Goal: Information Seeking & Learning: Check status

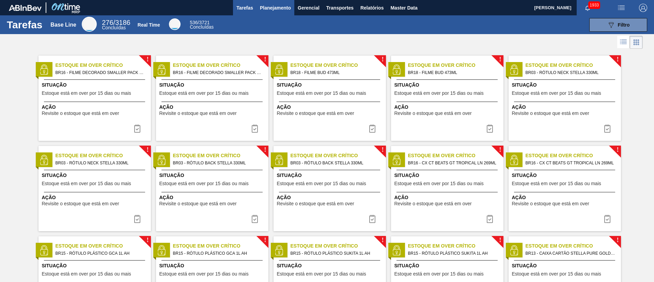
click at [269, 12] on button "Planejamento" at bounding box center [276, 7] width 38 height 15
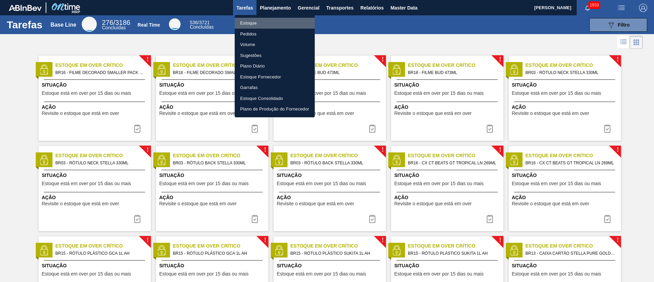
click at [255, 20] on li "Estoque" at bounding box center [275, 23] width 80 height 11
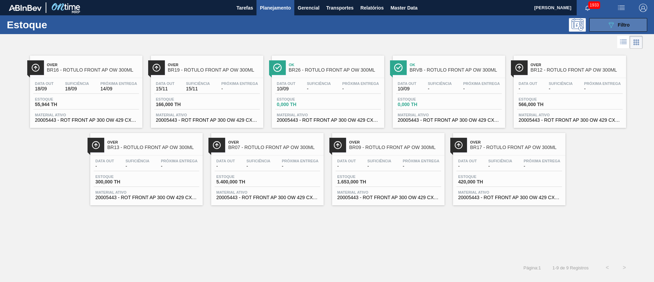
click at [436, 28] on icon "089F7B8B-B2A5-4AFE-B5C0-19BA573D28AC" at bounding box center [611, 25] width 8 height 8
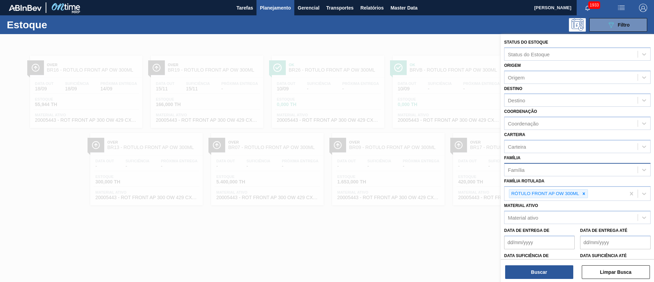
drag, startPoint x: 584, startPoint y: 192, endPoint x: 551, endPoint y: 163, distance: 43.7
click at [436, 187] on icon at bounding box center [584, 193] width 5 height 5
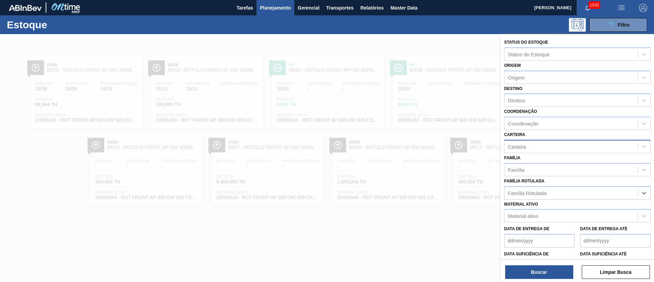
click at [436, 149] on div "Carteira" at bounding box center [571, 146] width 133 height 10
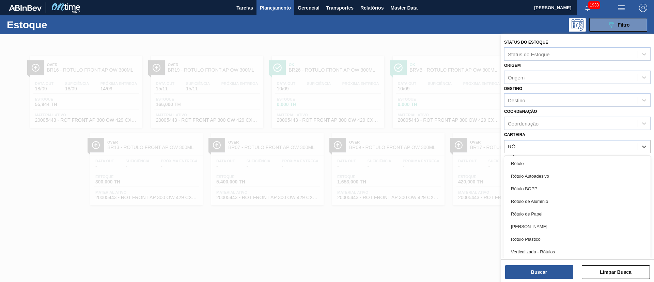
type input "RÓT"
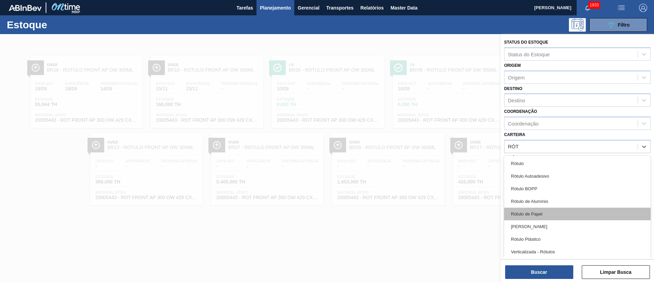
click at [436, 187] on div "Rótulo de Papel" at bounding box center [577, 214] width 147 height 13
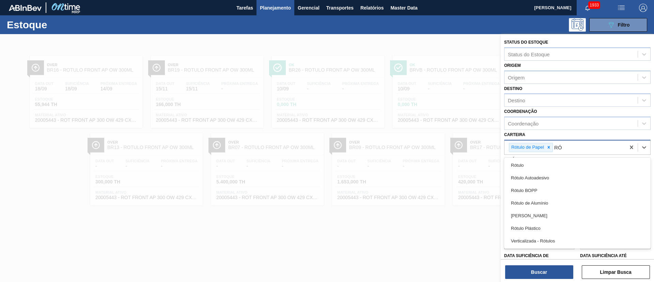
type input "RÓT"
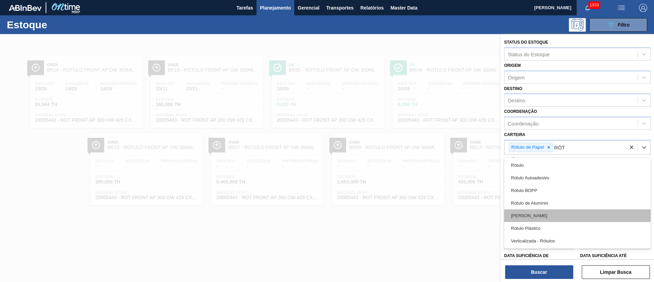
click at [436, 187] on div "Rótulo Papel" at bounding box center [577, 215] width 147 height 13
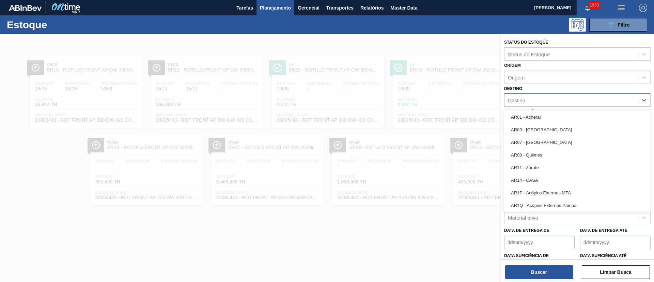
click at [436, 102] on div "Destino" at bounding box center [516, 100] width 17 height 6
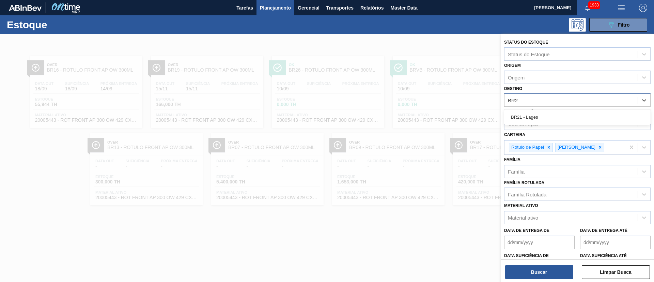
type input "BR21"
click at [436, 122] on div "BR21 - Lages" at bounding box center [577, 117] width 147 height 13
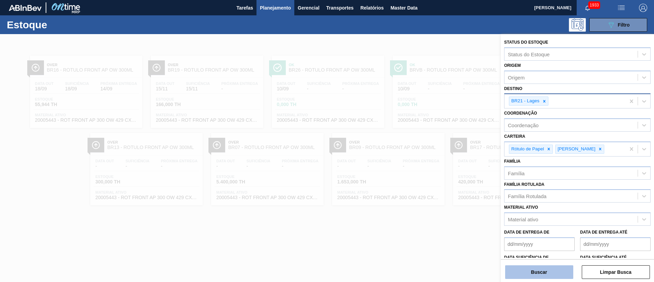
click at [436, 187] on button "Buscar" at bounding box center [539, 272] width 68 height 14
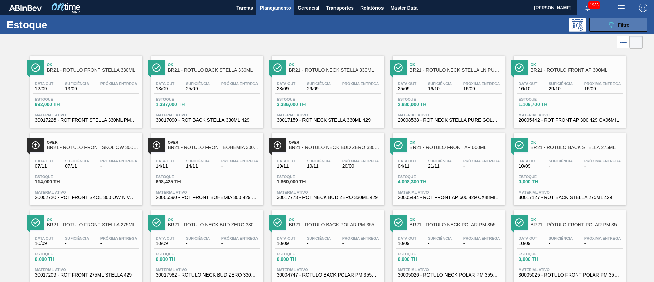
click at [436, 20] on button "089F7B8B-B2A5-4AFE-B5C0-19BA573D28AC Filtro" at bounding box center [619, 25] width 58 height 14
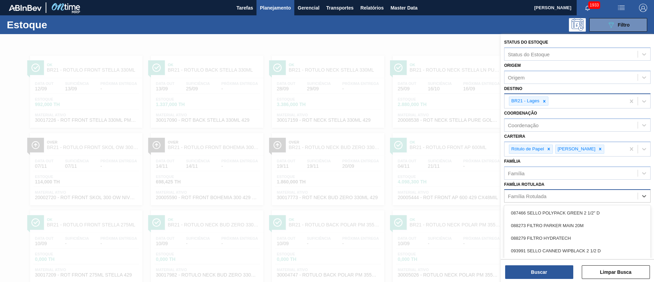
scroll to position [28, 0]
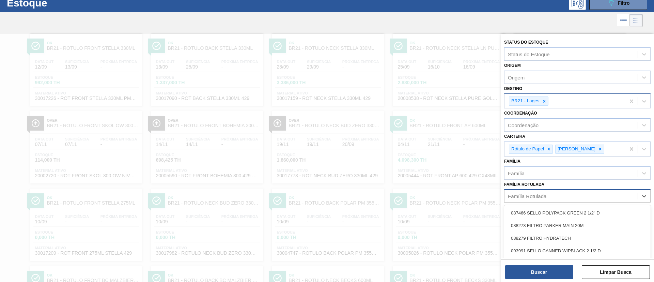
click at [436, 187] on div "Família Rotulada" at bounding box center [527, 196] width 39 height 6
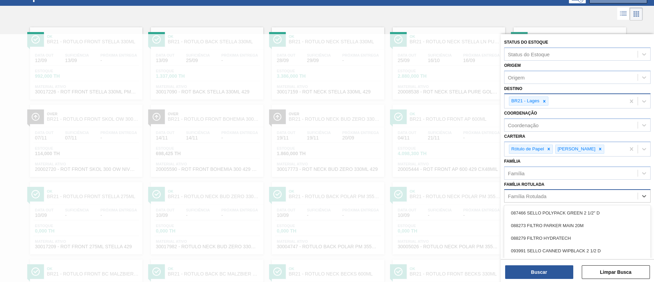
paste Rotulada "RÓTULO FRONT SPATEN 330ML"
type Rotulada "RÓTULO FRONT SPATEN 330ML"
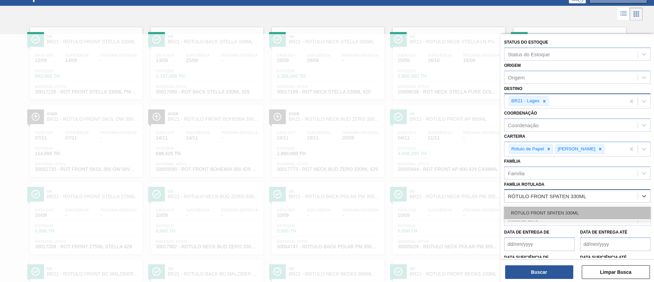
click at [436, 187] on div "RÓTULO FRONT SPATEN 330ML" at bounding box center [577, 213] width 147 height 13
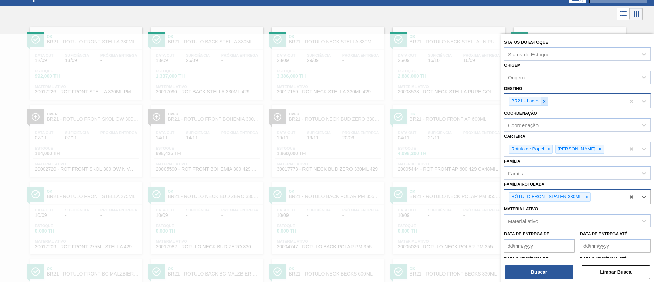
click at [436, 102] on icon at bounding box center [544, 101] width 5 height 5
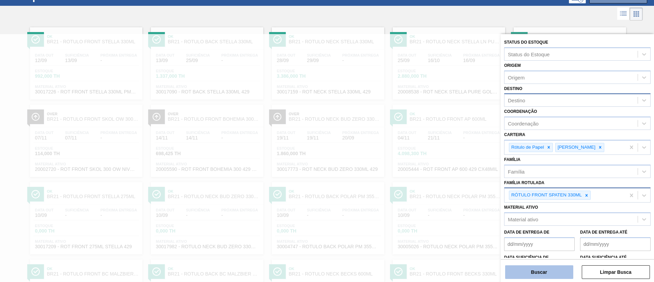
click at [436, 187] on button "Buscar" at bounding box center [539, 272] width 68 height 14
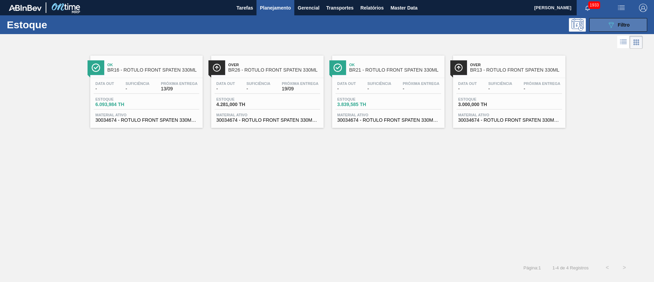
click at [436, 25] on span "Filtro" at bounding box center [624, 24] width 12 height 5
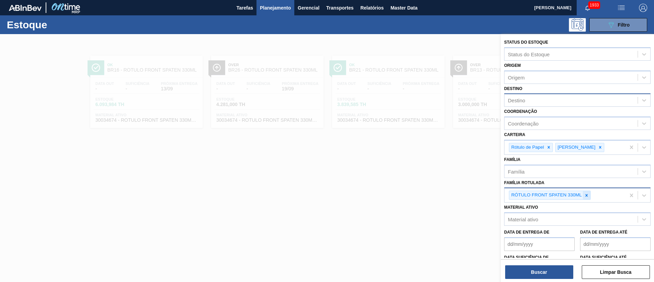
click at [436, 187] on div at bounding box center [586, 195] width 7 height 9
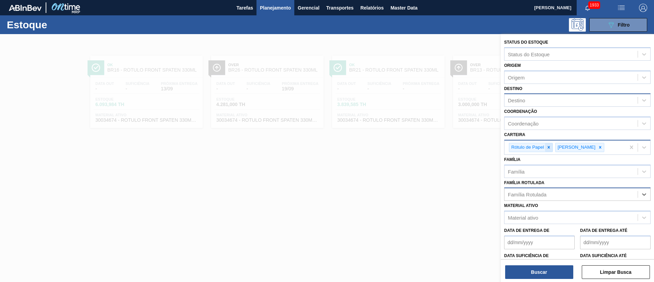
click at [436, 147] on icon at bounding box center [549, 147] width 5 height 5
click at [436, 148] on div "Rótulo Papel" at bounding box center [533, 147] width 49 height 9
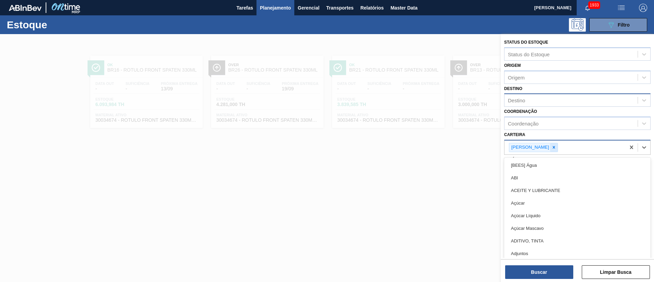
click at [436, 150] on div at bounding box center [553, 147] width 7 height 9
click at [436, 100] on div "Destino" at bounding box center [516, 100] width 17 height 6
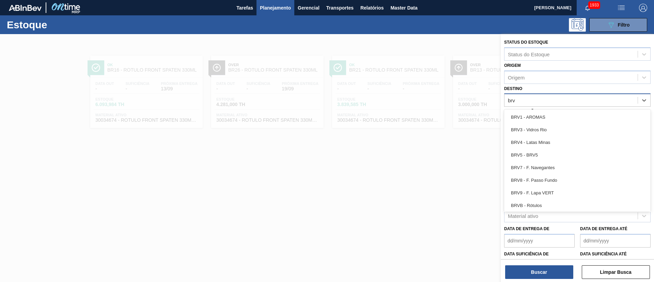
type input "brv3"
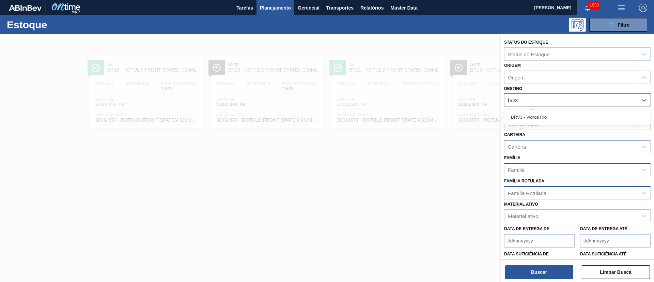
drag, startPoint x: 521, startPoint y: 116, endPoint x: 525, endPoint y: 174, distance: 58.8
click at [436, 119] on div "BRV3 - Vidros Rio" at bounding box center [577, 117] width 147 height 13
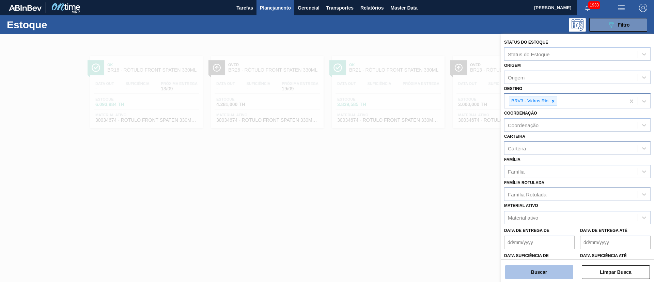
click at [436, 187] on button "Buscar" at bounding box center [539, 272] width 68 height 14
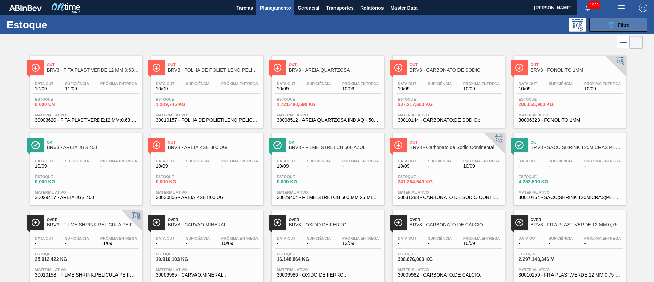
click at [436, 21] on icon "089F7B8B-B2A5-4AFE-B5C0-19BA573D28AC" at bounding box center [611, 25] width 8 height 8
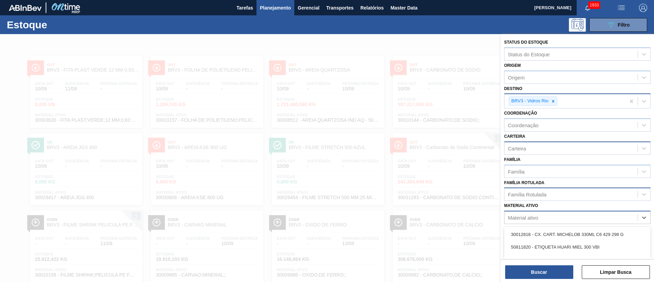
scroll to position [50, 0]
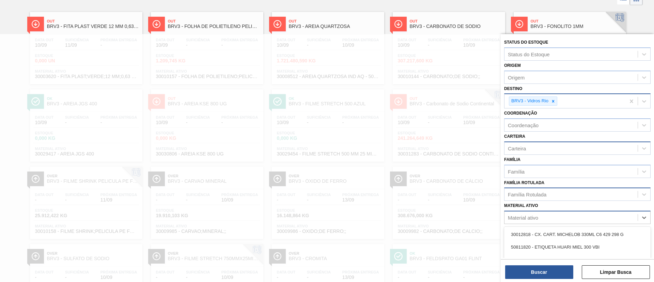
click at [436, 187] on div "Material ativo" at bounding box center [523, 218] width 30 height 6
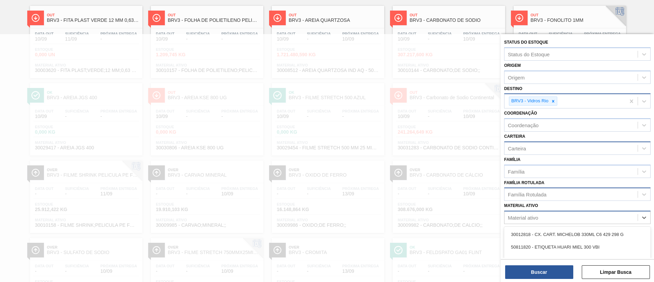
paste ativo "30031283"
type ativo "30031283"
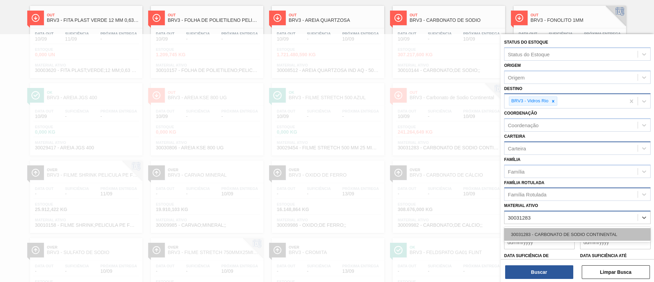
click at [436, 187] on div "30031283 - CARBONATO DE SODIO CONTINENTAL" at bounding box center [577, 234] width 147 height 13
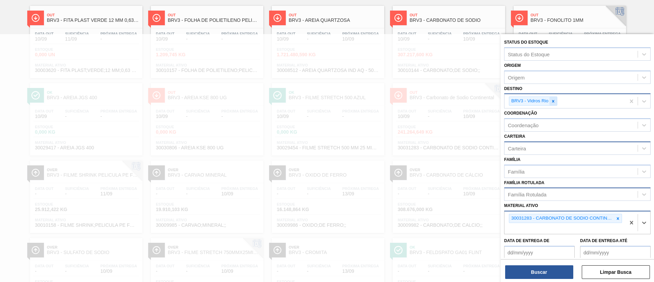
click at [436, 104] on div at bounding box center [553, 101] width 7 height 9
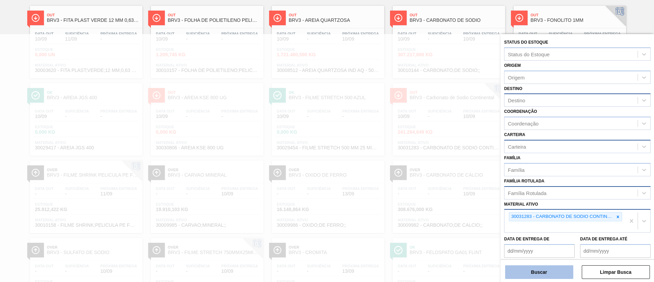
click at [436, 187] on button "Buscar" at bounding box center [539, 272] width 68 height 14
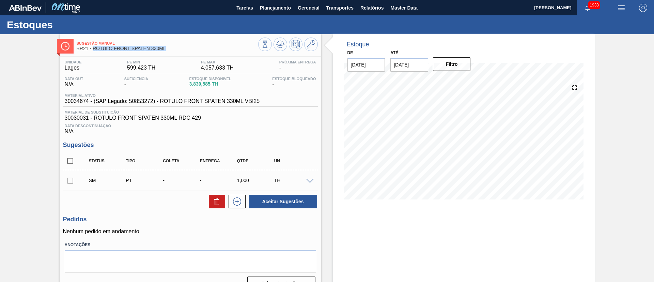
drag, startPoint x: 92, startPoint y: 48, endPoint x: 191, endPoint y: 50, distance: 98.8
click at [191, 50] on span "BR21 - RÓTULO FRONT SPATEN 330ML" at bounding box center [168, 48] width 182 height 5
copy span "RÓTULO FRONT SPATEN 330ML"
click at [74, 100] on span "30034674 - (SAP Legado: 50853272) - ROTULO FRONT SPATEN 330ML VBI25" at bounding box center [162, 101] width 195 height 6
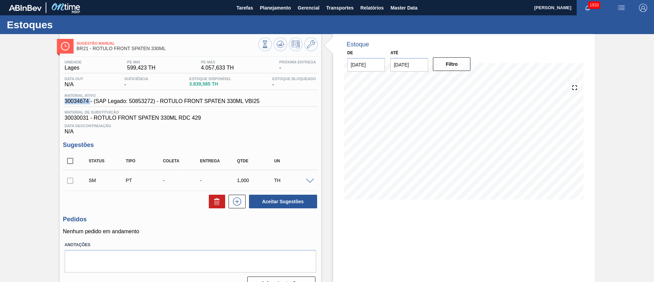
copy span "30034674"
drag, startPoint x: 161, startPoint y: 103, endPoint x: 269, endPoint y: 106, distance: 107.8
click at [269, 106] on div "Material ativo 30034674 - (SAP Legado: 50853272) - ROTULO FRONT SPATEN 330ML VB…" at bounding box center [190, 99] width 255 height 13
copy span "ROTULO FRONT SPATEN 330ML VBI25"
click at [161, 118] on span "30030031 - ROTULO FRONT SPATEN 330ML RDC 429" at bounding box center [190, 118] width 251 height 6
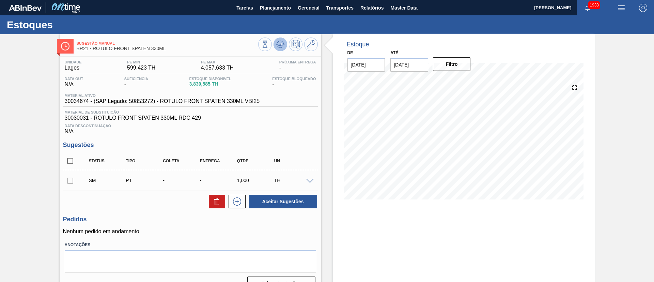
click at [276, 44] on icon at bounding box center [280, 44] width 8 height 8
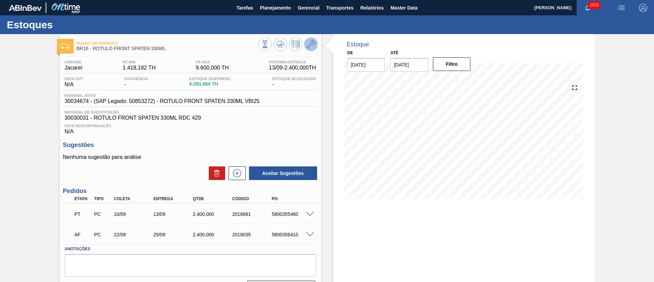
click at [304, 41] on button at bounding box center [311, 44] width 14 height 14
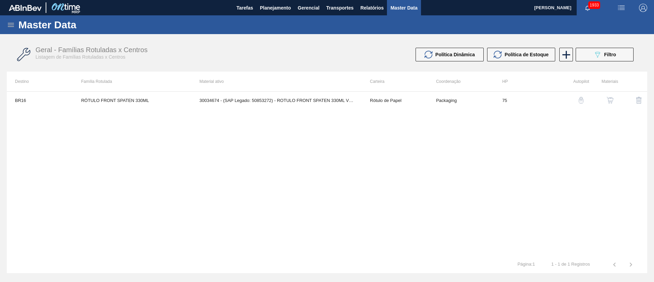
click at [607, 97] on img "button" at bounding box center [610, 100] width 7 height 7
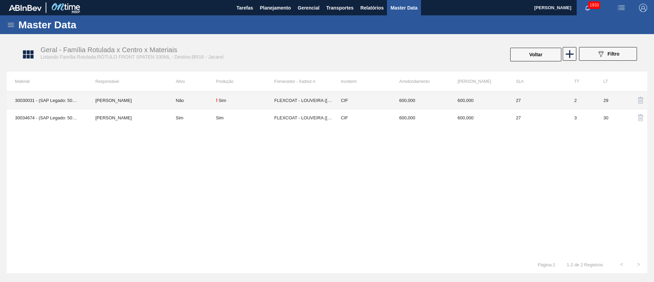
click at [270, 100] on div "! Sim" at bounding box center [245, 99] width 58 height 5
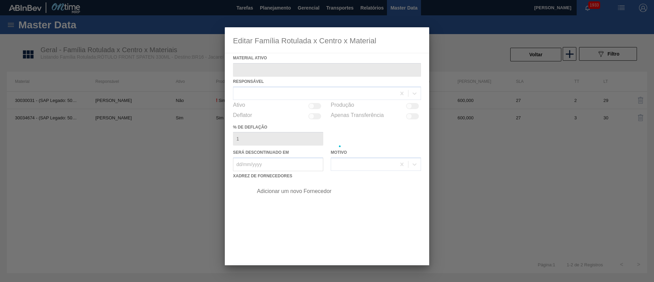
type ativo "30030031 - (SAP Legado: 50821794) - ROTULO FRONT SPATEN 330ML RDC 429"
checkbox input "true"
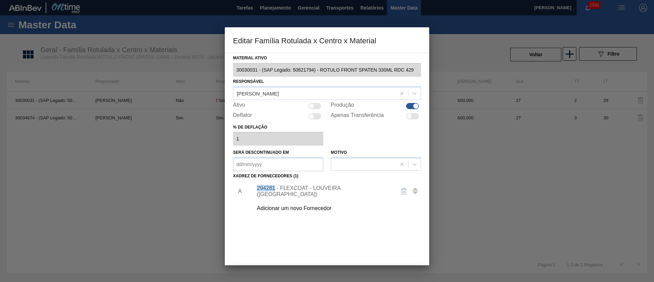
drag, startPoint x: 257, startPoint y: 192, endPoint x: 275, endPoint y: 193, distance: 18.1
click at [275, 193] on div "294281 - FLEXCOAT - LOUVEIRA (SP)" at bounding box center [324, 191] width 134 height 12
copy div "294281"
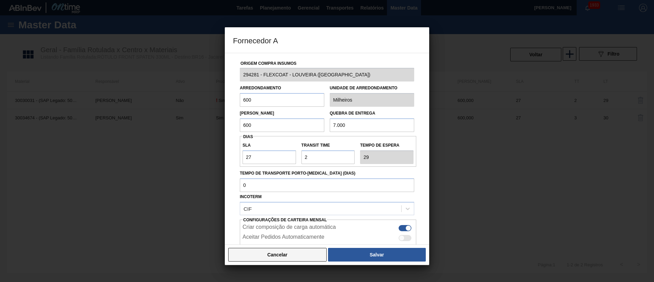
click at [259, 257] on button "Cancelar" at bounding box center [277, 255] width 98 height 14
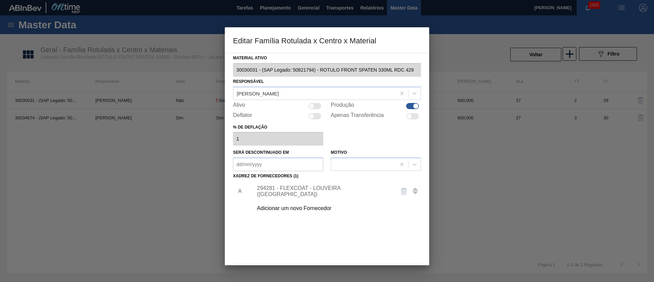
scroll to position [25, 0]
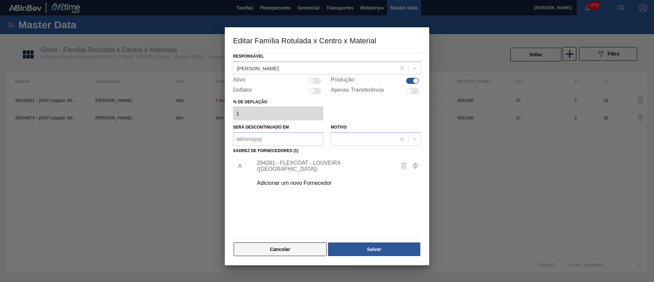
click at [271, 244] on button "Cancelar" at bounding box center [280, 249] width 93 height 14
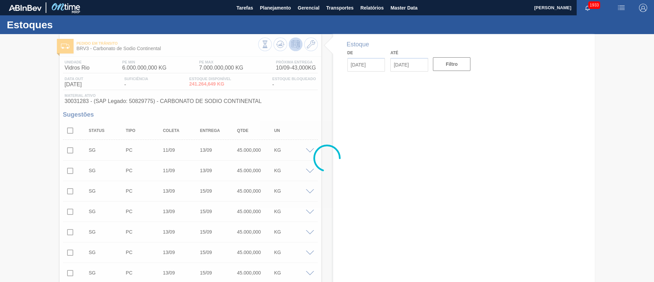
type input "[DATE]"
type input "04/10/2025"
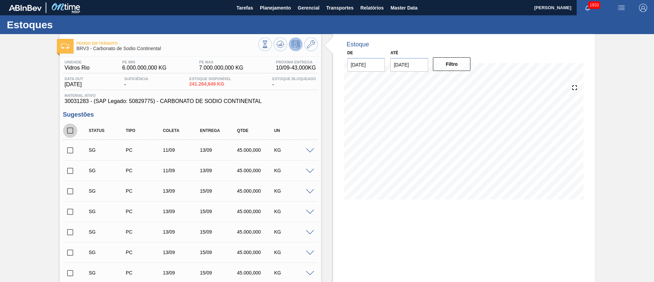
click at [74, 129] on input "checkbox" at bounding box center [70, 130] width 14 height 14
checkbox input "true"
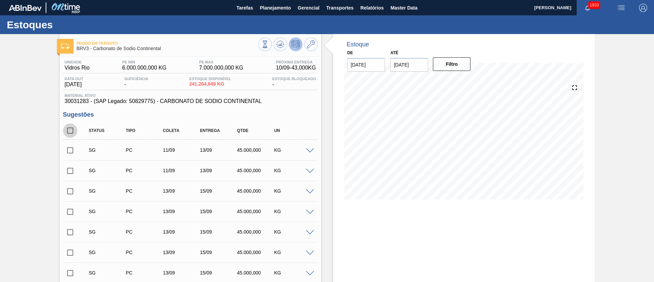
checkbox input "true"
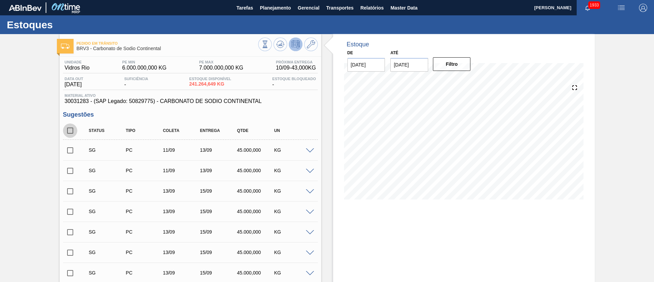
checkbox input "true"
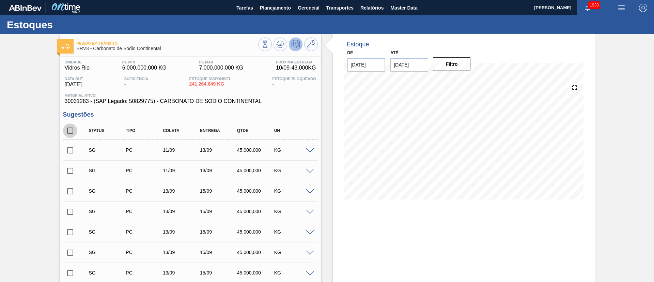
checkbox input "true"
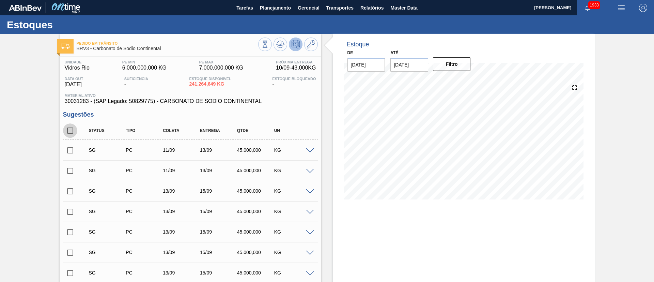
checkbox input "true"
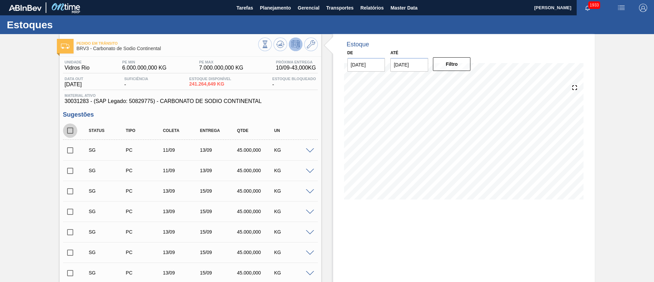
checkbox input "true"
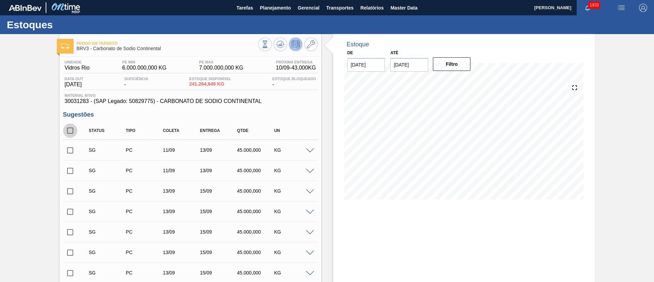
checkbox input "true"
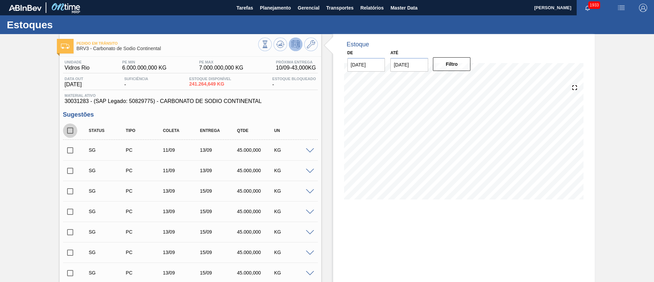
checkbox input "true"
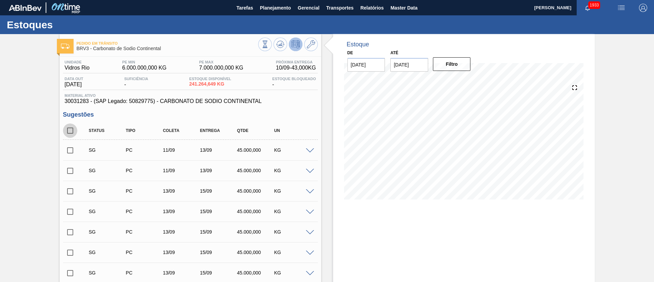
checkbox input "true"
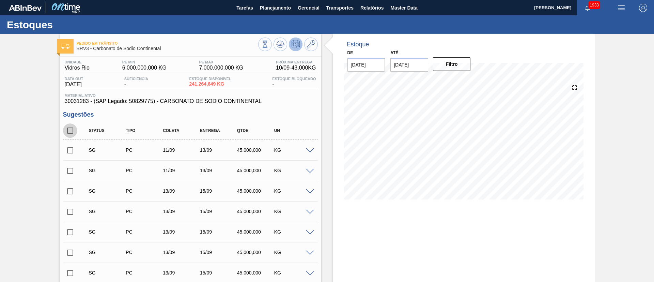
checkbox input "true"
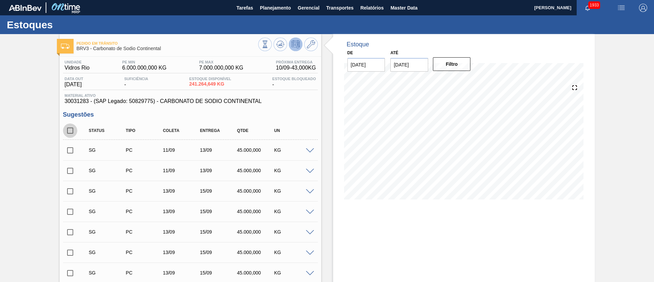
checkbox input "true"
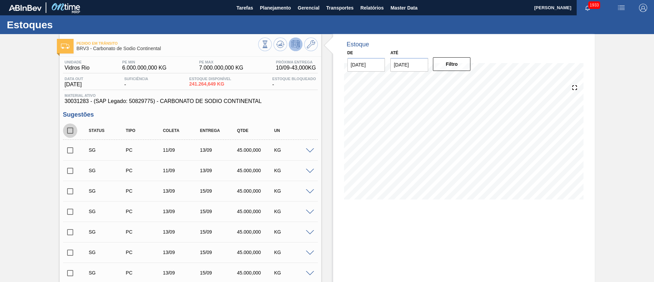
checkbox input "true"
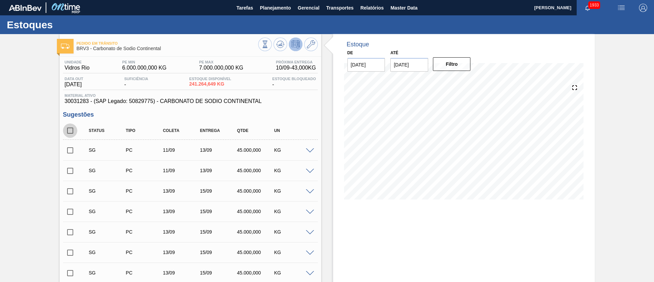
checkbox input "true"
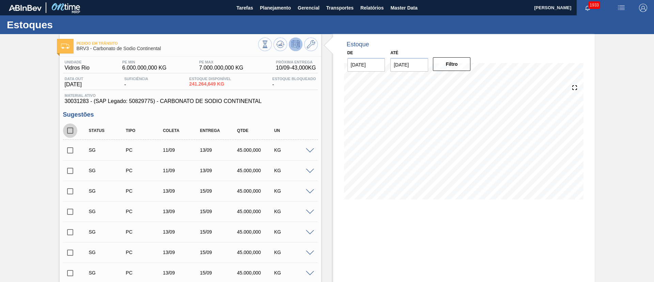
checkbox input "true"
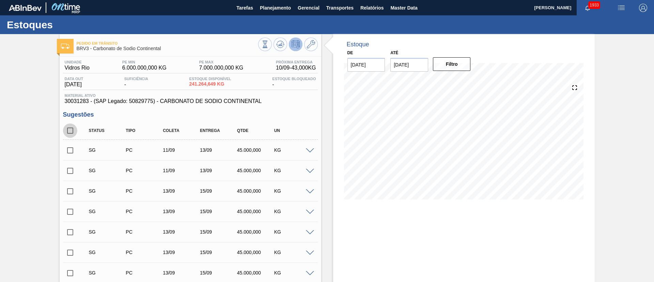
checkbox input "true"
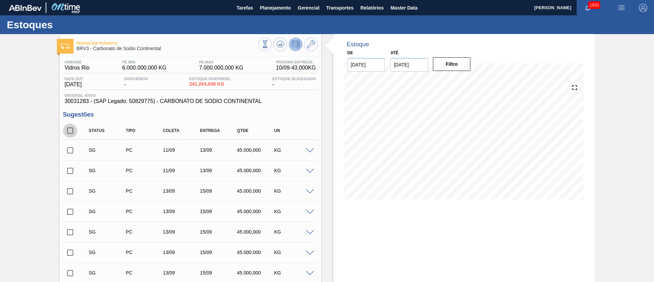
checkbox input "true"
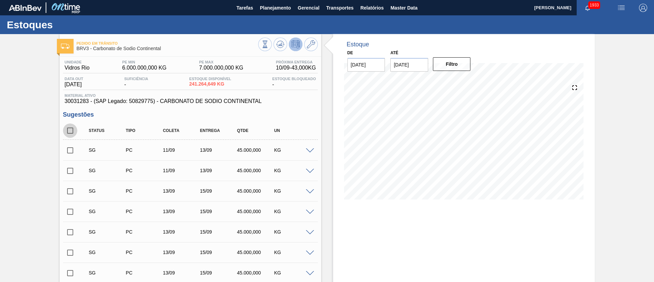
checkbox input "true"
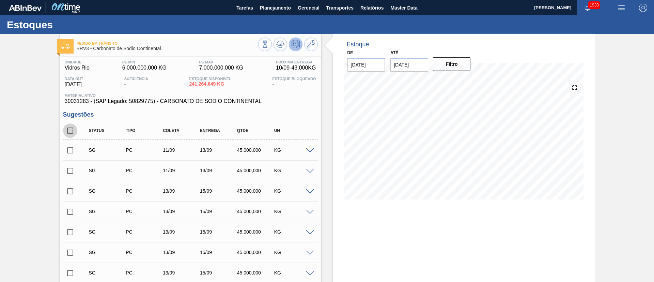
checkbox input "true"
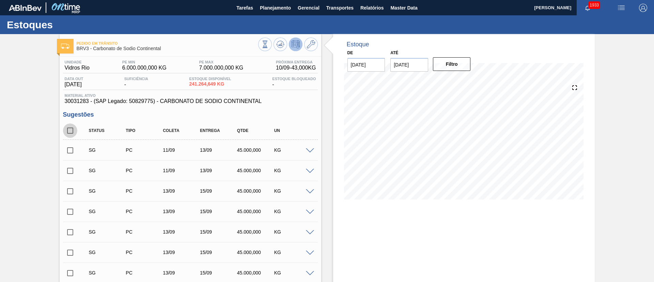
checkbox input "true"
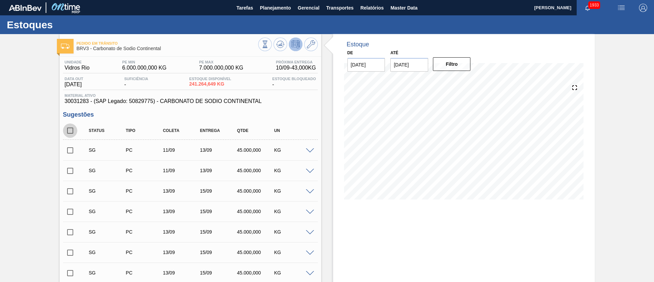
checkbox input "true"
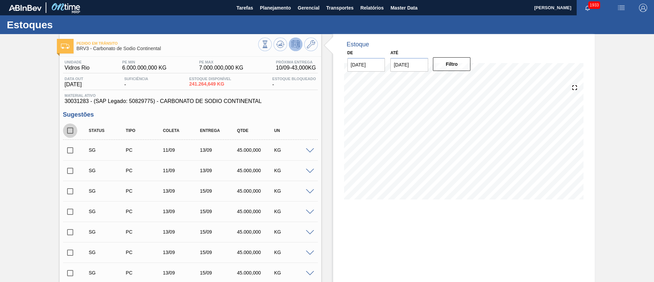
checkbox input "true"
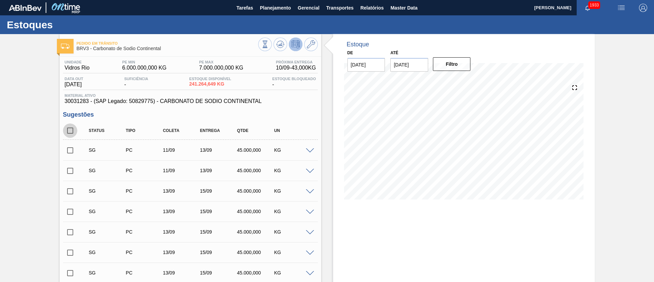
checkbox input "true"
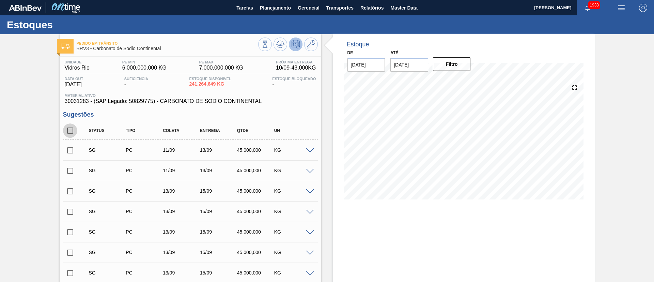
checkbox input "true"
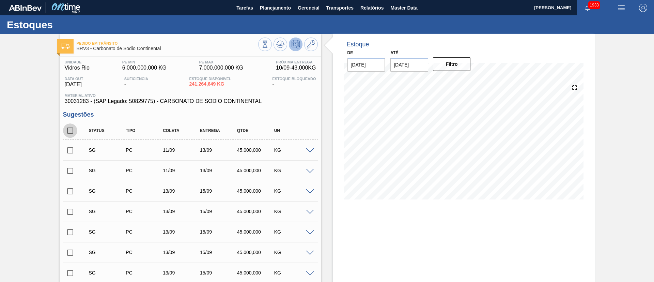
checkbox input "true"
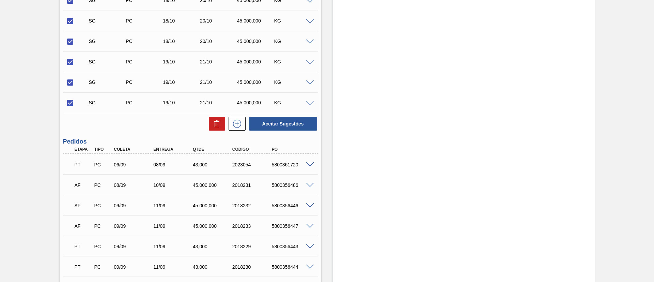
scroll to position [2431, 0]
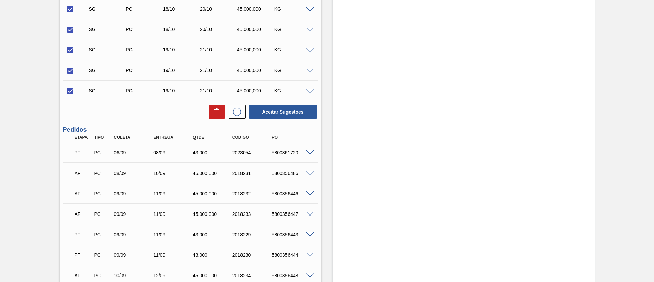
click at [311, 174] on span at bounding box center [310, 173] width 8 height 5
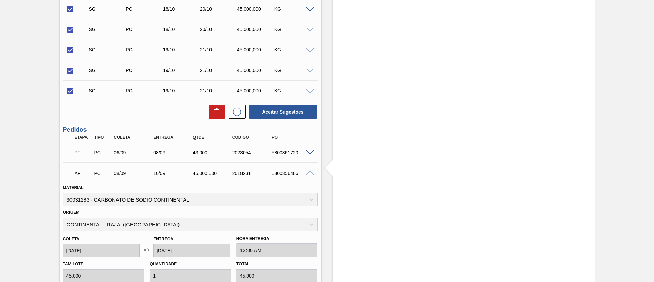
click at [311, 174] on span at bounding box center [310, 173] width 8 height 5
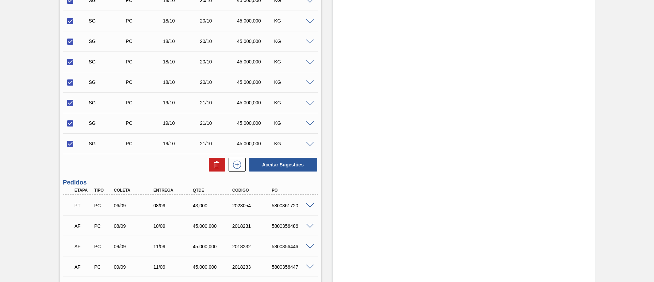
scroll to position [2380, 0]
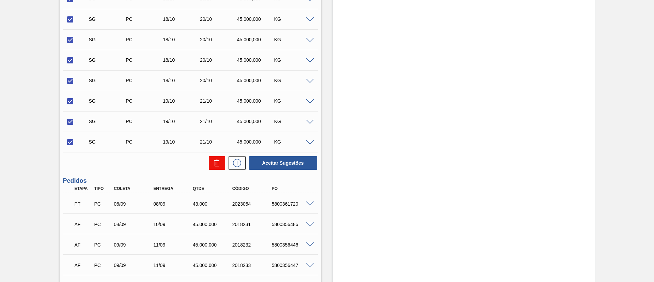
click at [219, 161] on icon at bounding box center [217, 163] width 8 height 8
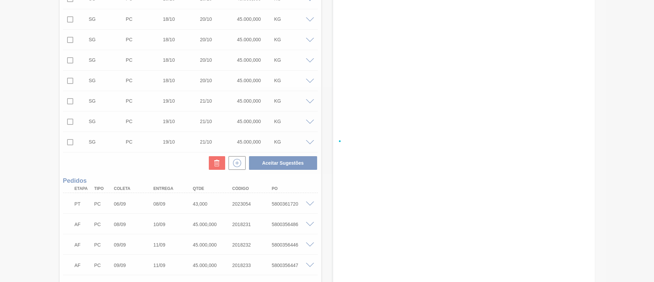
checkbox input "false"
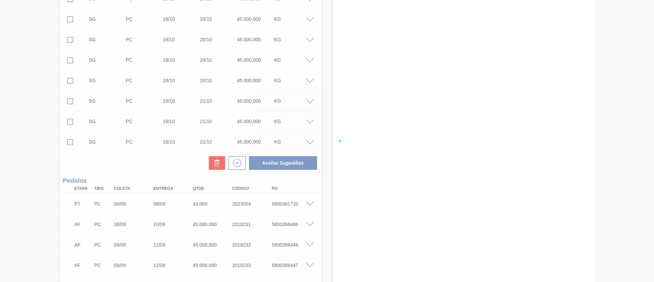
checkbox input "false"
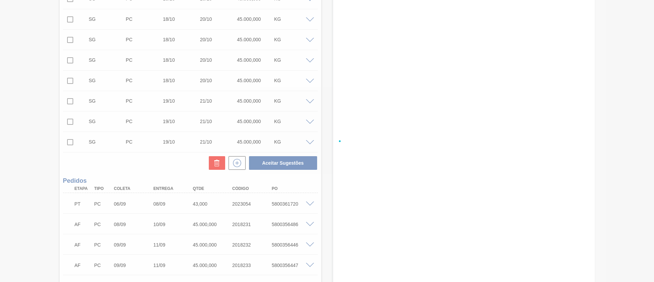
checkbox input "false"
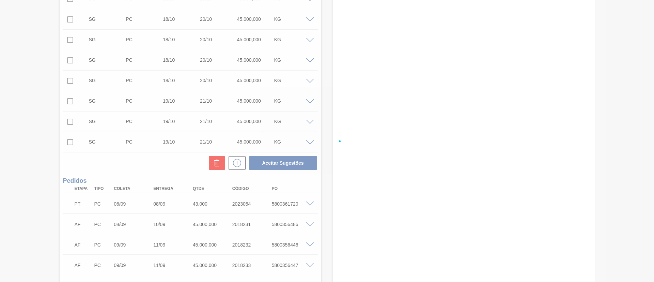
checkbox input "false"
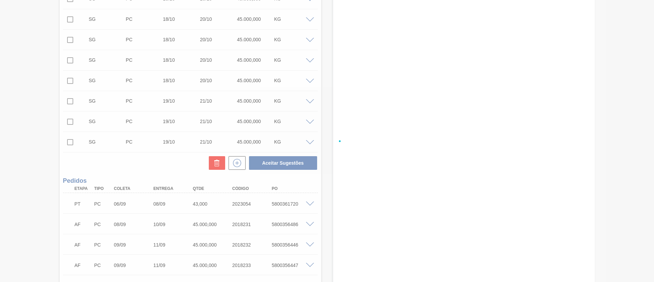
checkbox input "false"
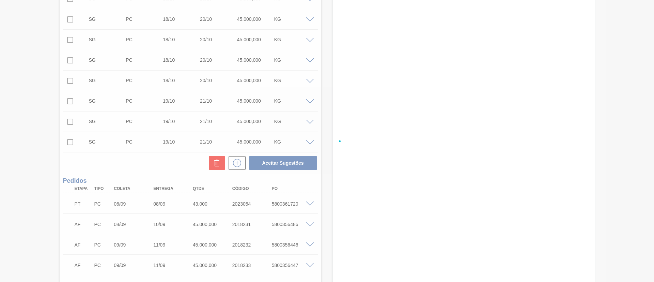
checkbox input "false"
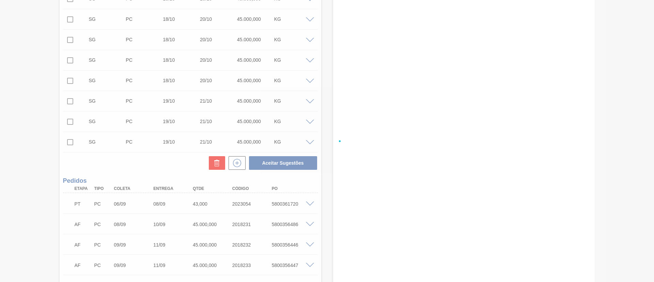
checkbox input "false"
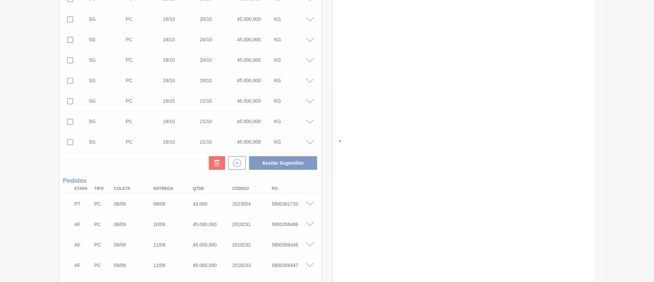
checkbox input "false"
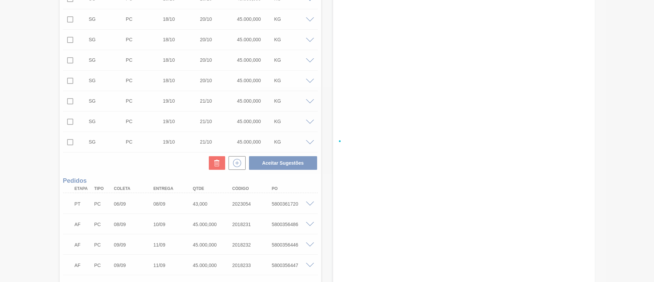
checkbox input "false"
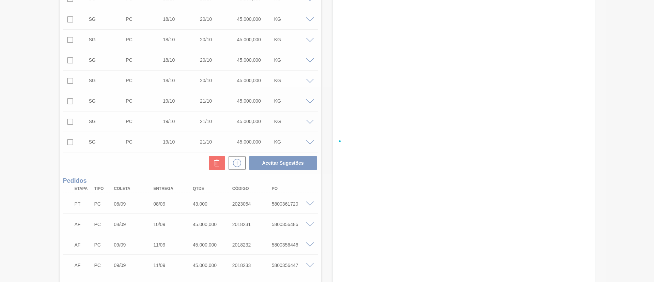
checkbox input "false"
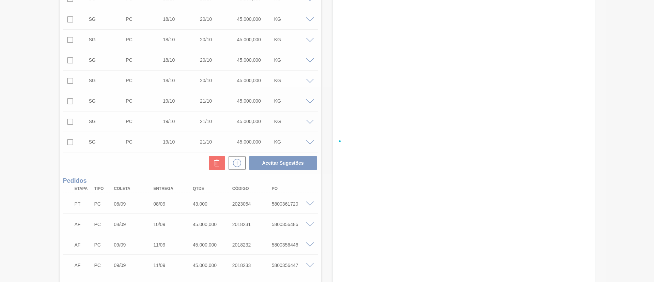
checkbox input "false"
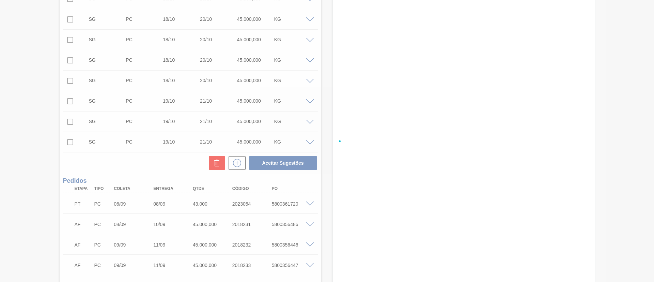
checkbox input "false"
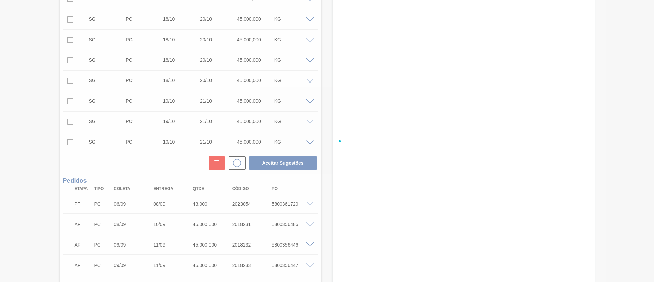
checkbox input "false"
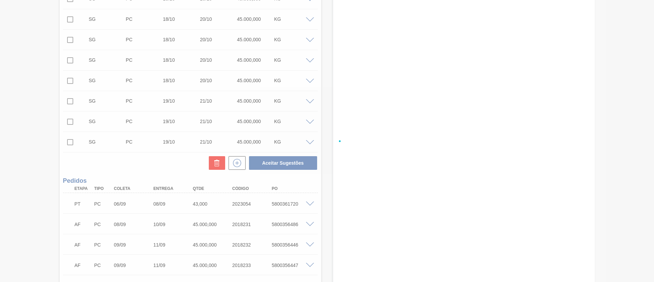
checkbox input "false"
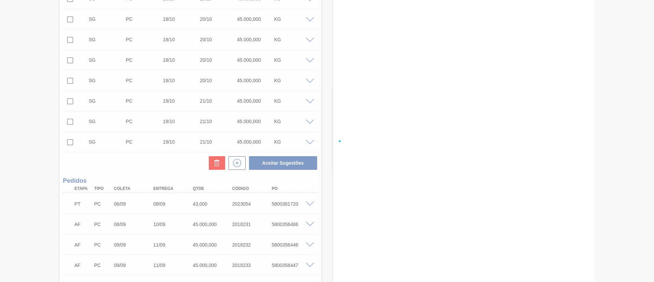
checkbox input "false"
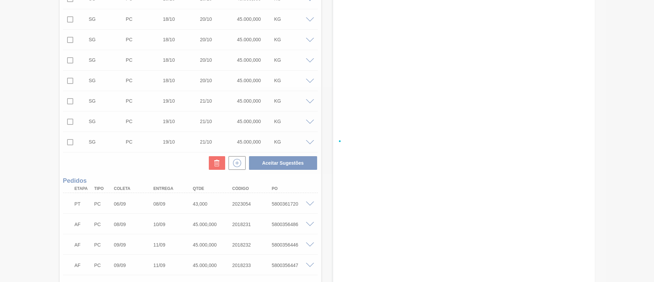
checkbox input "false"
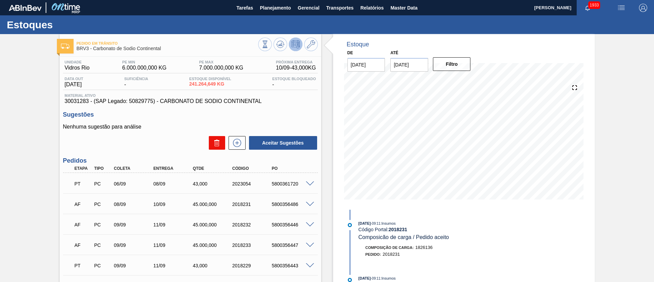
scroll to position [51, 0]
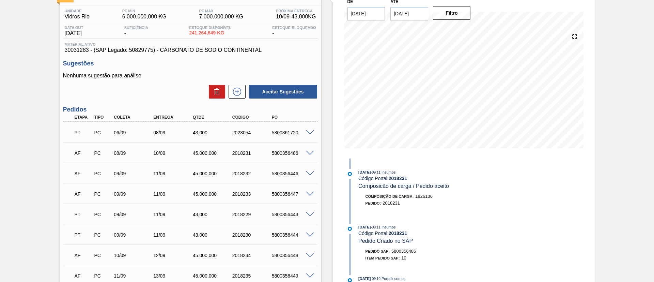
click at [310, 153] on span at bounding box center [310, 153] width 8 height 5
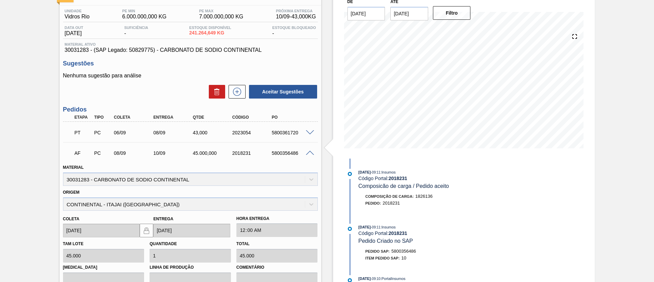
click at [310, 153] on span at bounding box center [310, 153] width 8 height 5
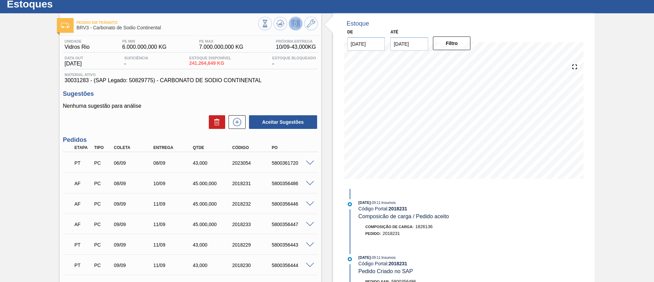
scroll to position [0, 0]
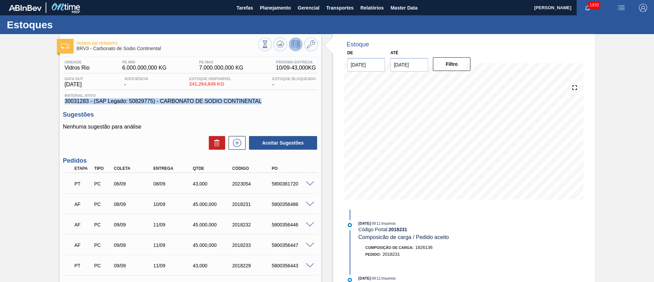
drag, startPoint x: 64, startPoint y: 100, endPoint x: 269, endPoint y: 104, distance: 204.5
click at [269, 104] on span "30031283 - (SAP Legado: 50829775) - CARBONATO DE SODIO CONTINENTAL" at bounding box center [190, 101] width 251 height 6
copy span "30031283 - (SAP Legado: 50829775) - CARBONATO DE SODIO CONTINENTAL"
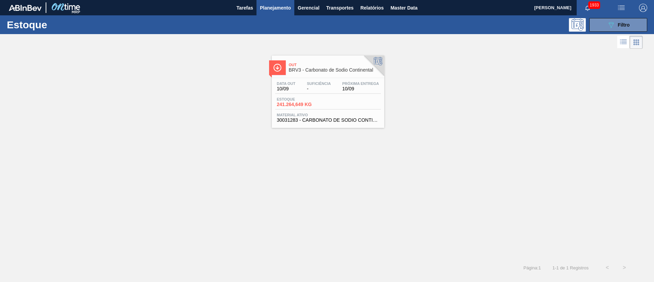
click at [627, 29] on button "089F7B8B-B2A5-4AFE-B5C0-19BA573D28AC Filtro" at bounding box center [619, 25] width 58 height 14
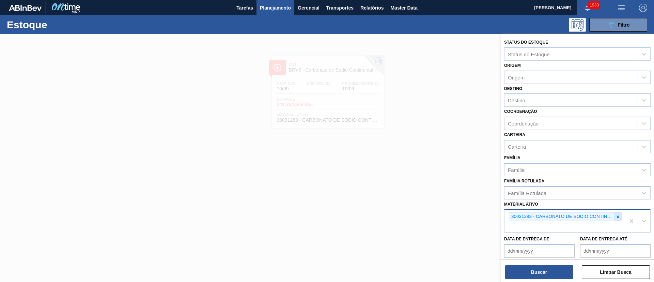
click at [619, 218] on icon at bounding box center [618, 216] width 5 height 5
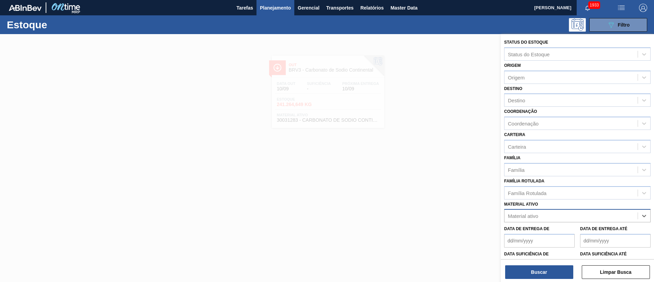
paste ativo "RÓTULO FRONT ORIGINAL 1000ML"
type ativo "RÓTULO FRONT ORIGINAL 1000ML"
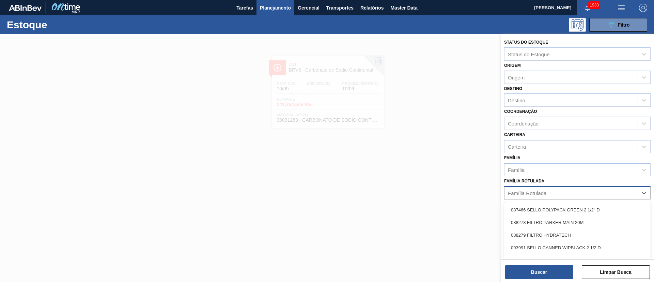
click at [535, 191] on div "Família Rotulada" at bounding box center [527, 193] width 39 height 6
paste Rotulada "RÓTULO FRONT ORIGINAL 1000ML"
type Rotulada "RÓTULO FRONT ORIGINAL 1000ML"
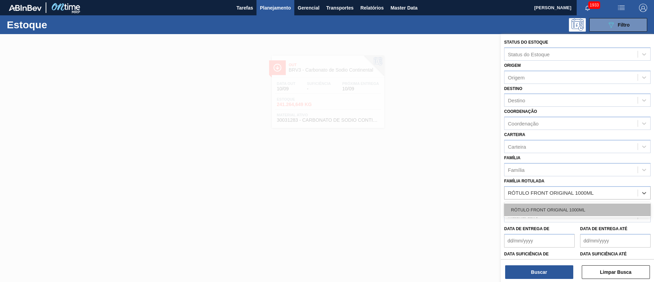
click at [532, 212] on div "RÓTULO FRONT ORIGINAL 1000ML" at bounding box center [577, 209] width 147 height 13
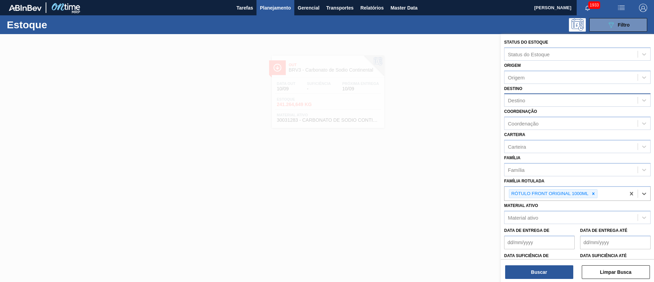
click at [529, 100] on div "Destino" at bounding box center [571, 100] width 133 height 10
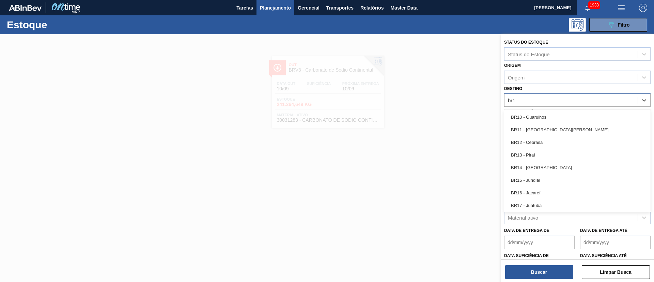
type input "br19"
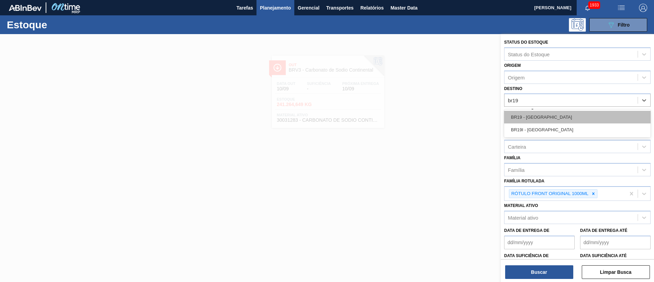
click at [521, 117] on div "BR19 - Nova Rio" at bounding box center [577, 117] width 147 height 13
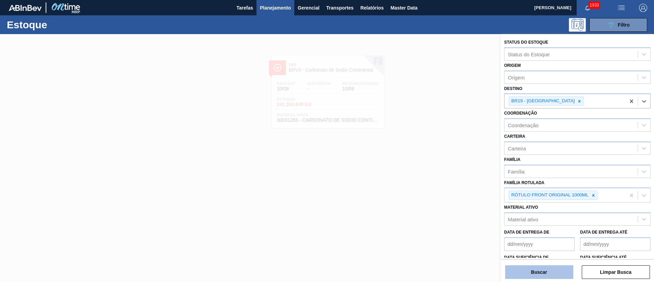
click at [541, 275] on button "Buscar" at bounding box center [539, 272] width 68 height 14
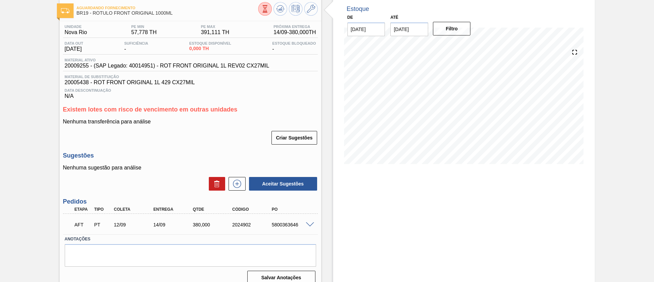
scroll to position [44, 0]
